Goal: Find specific page/section: Find specific page/section

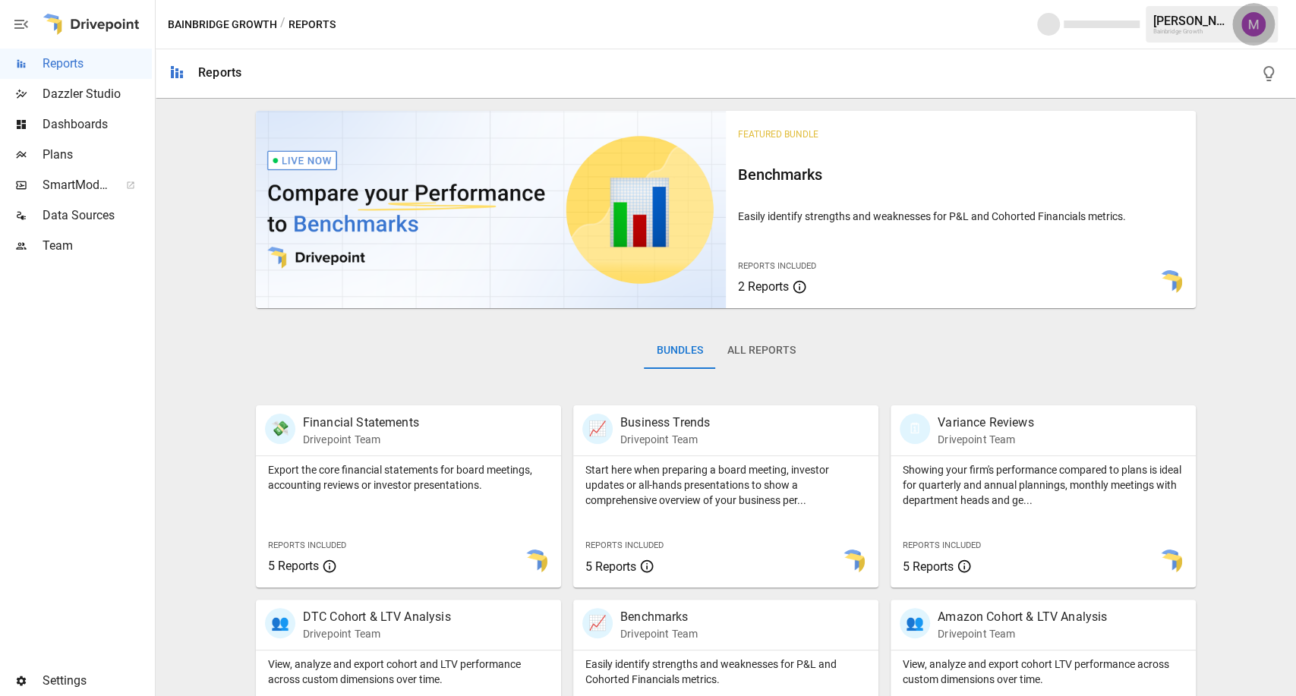
click at [1258, 25] on img "Umer Muhammed" at bounding box center [1254, 24] width 24 height 24
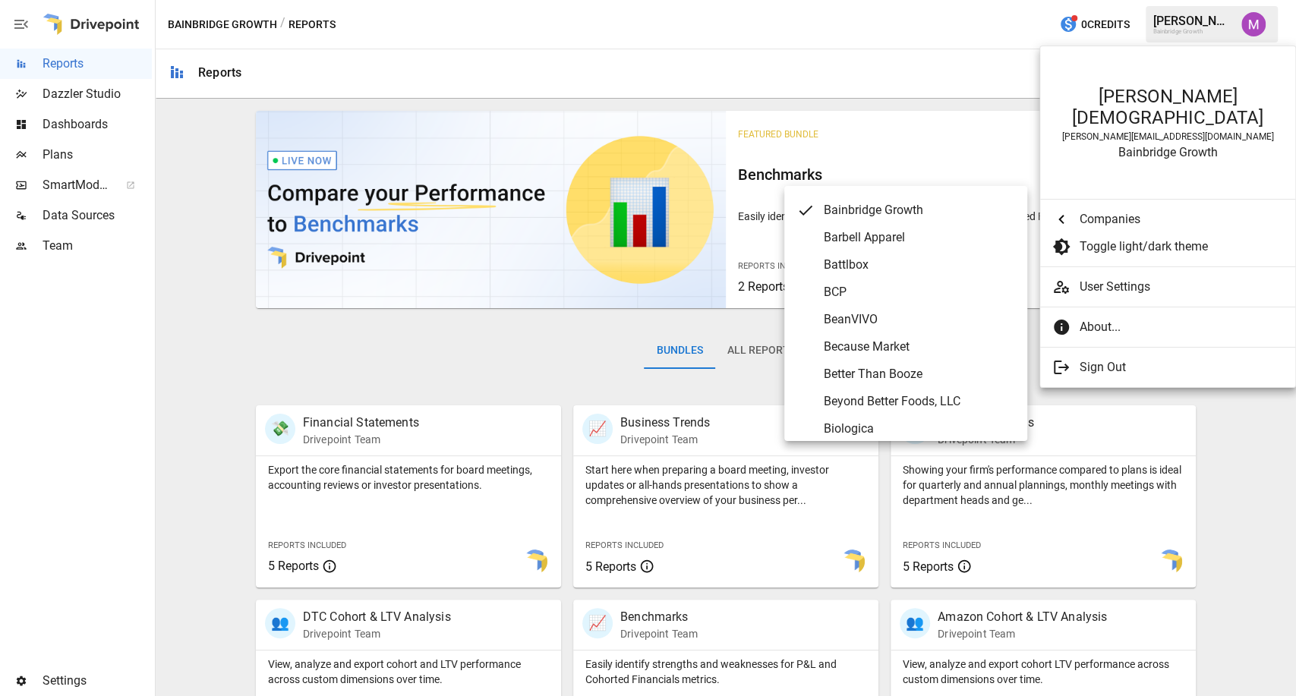
scroll to position [557, 0]
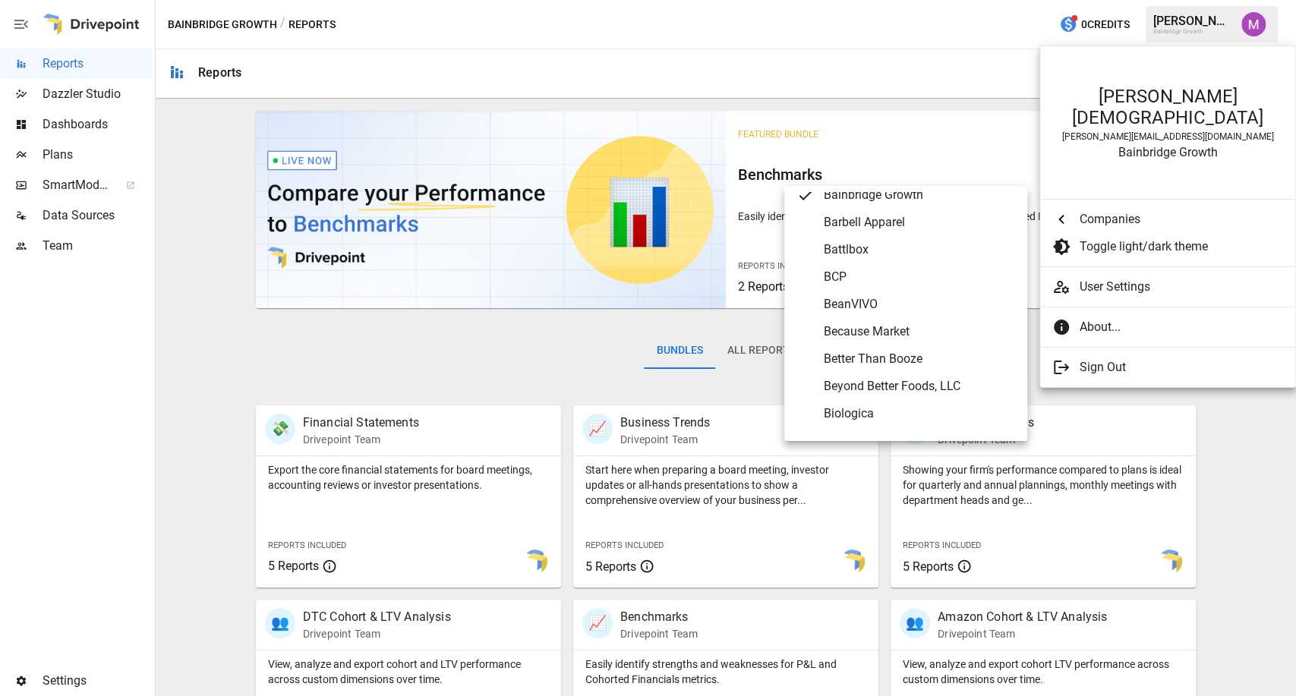
click at [879, 323] on span "Because Market" at bounding box center [919, 332] width 191 height 18
